Goal: Go to known website: Access a specific website the user already knows

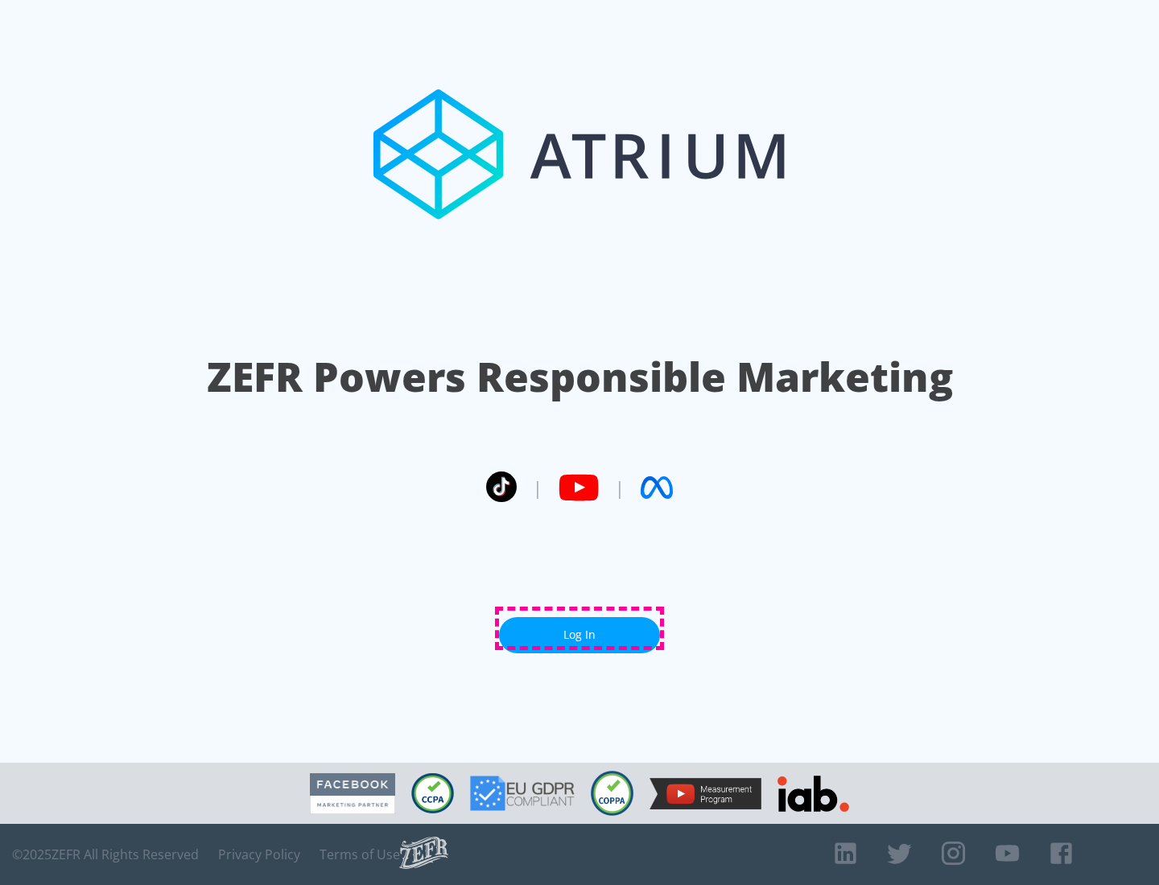
click at [579, 628] on link "Log In" at bounding box center [579, 635] width 161 height 36
